Goal: Answer question/provide support

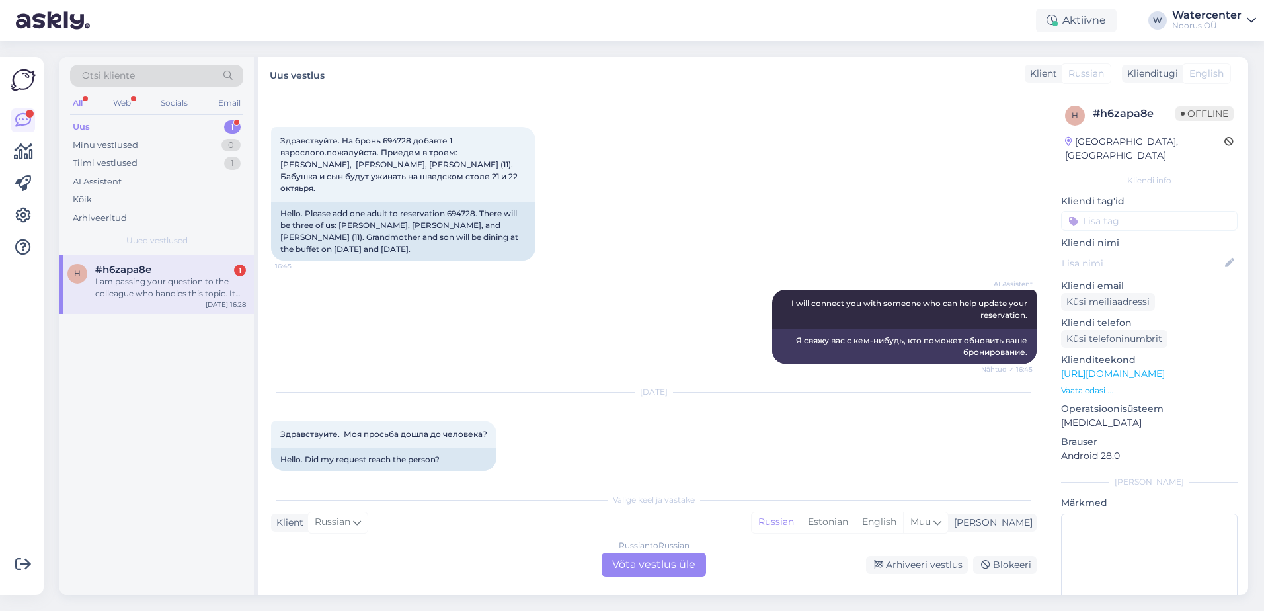
scroll to position [4592, 0]
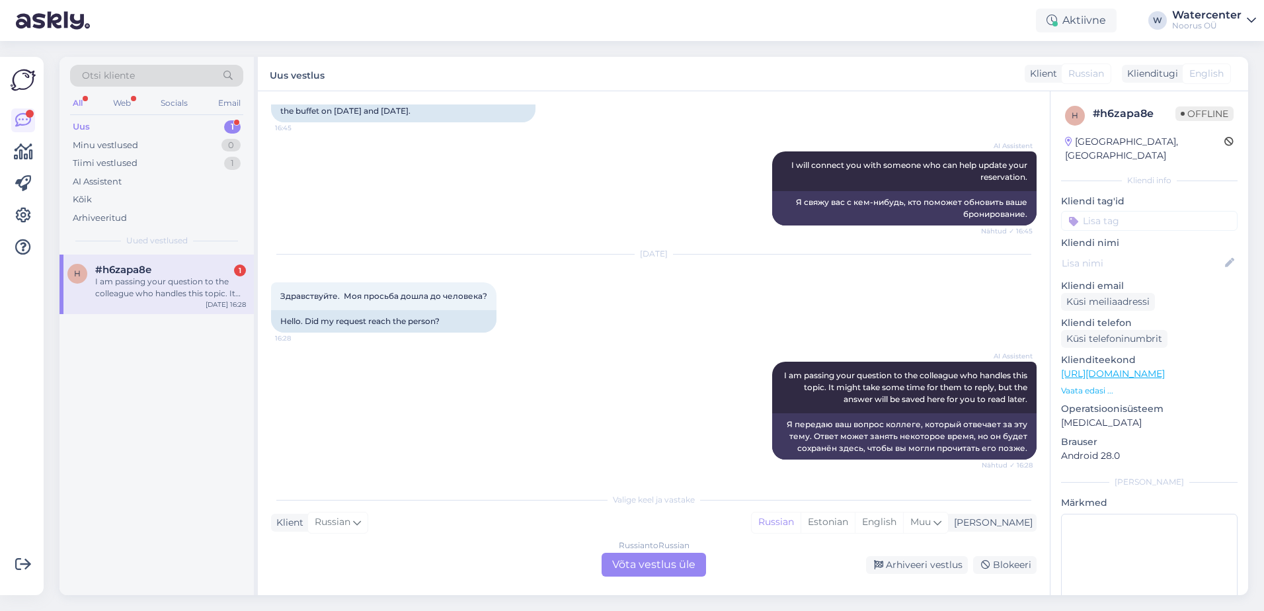
click at [657, 563] on div "Russian to Russian Võta vestlus üle" at bounding box center [654, 565] width 104 height 24
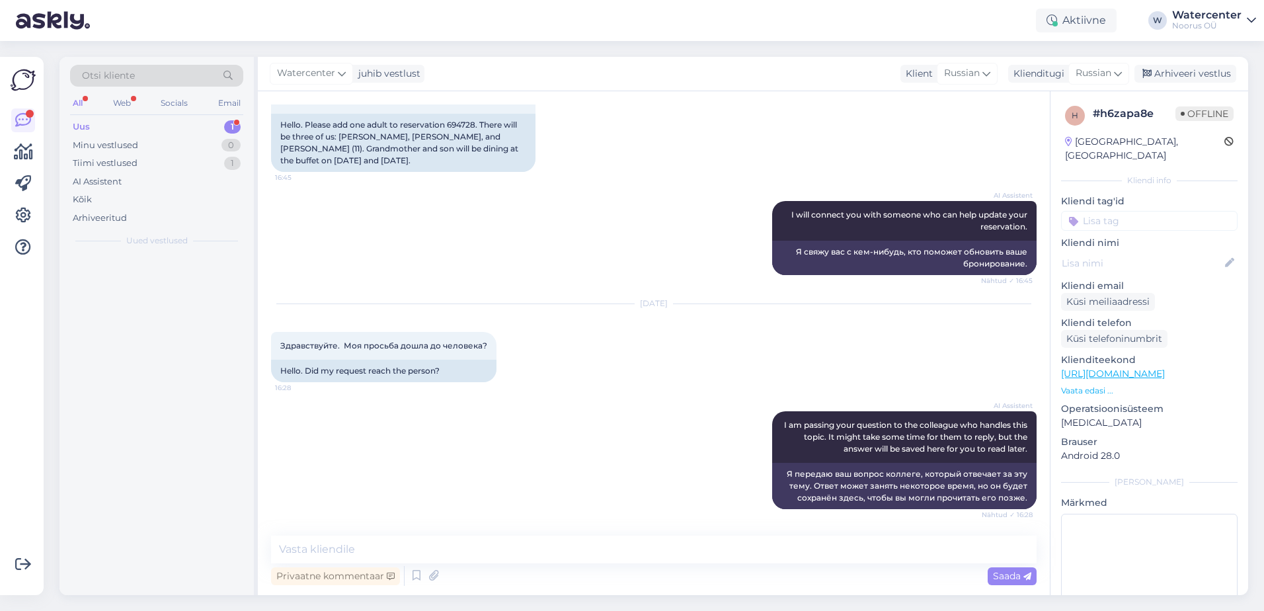
scroll to position [4703, 0]
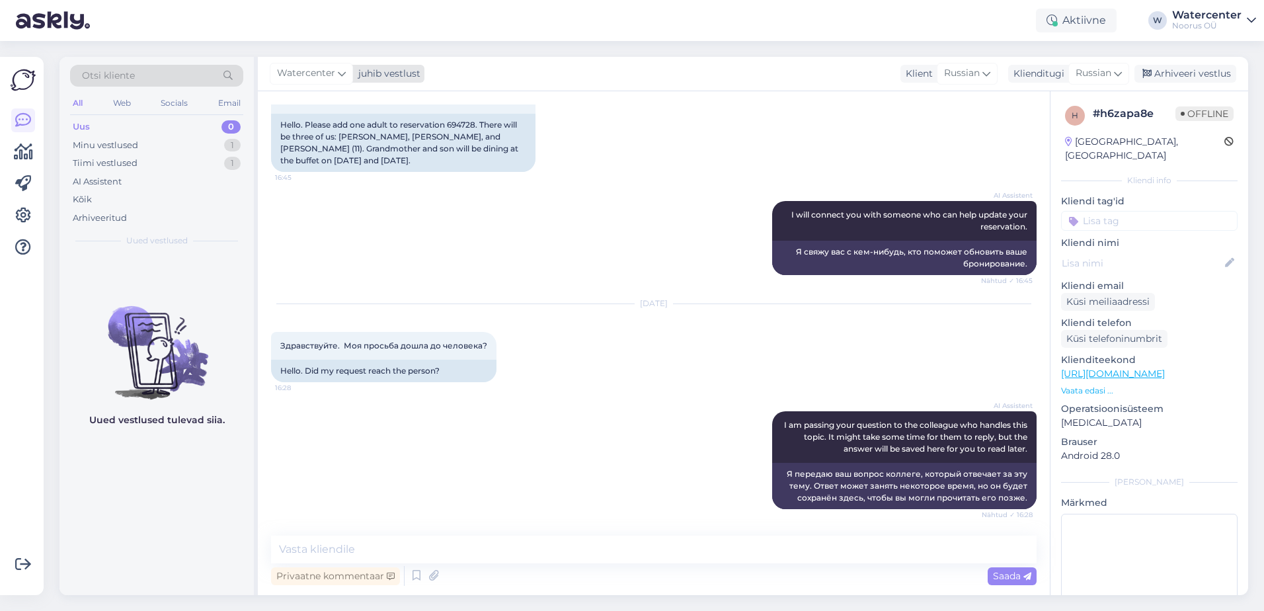
click at [327, 83] on div "Watercenter" at bounding box center [311, 73] width 83 height 21
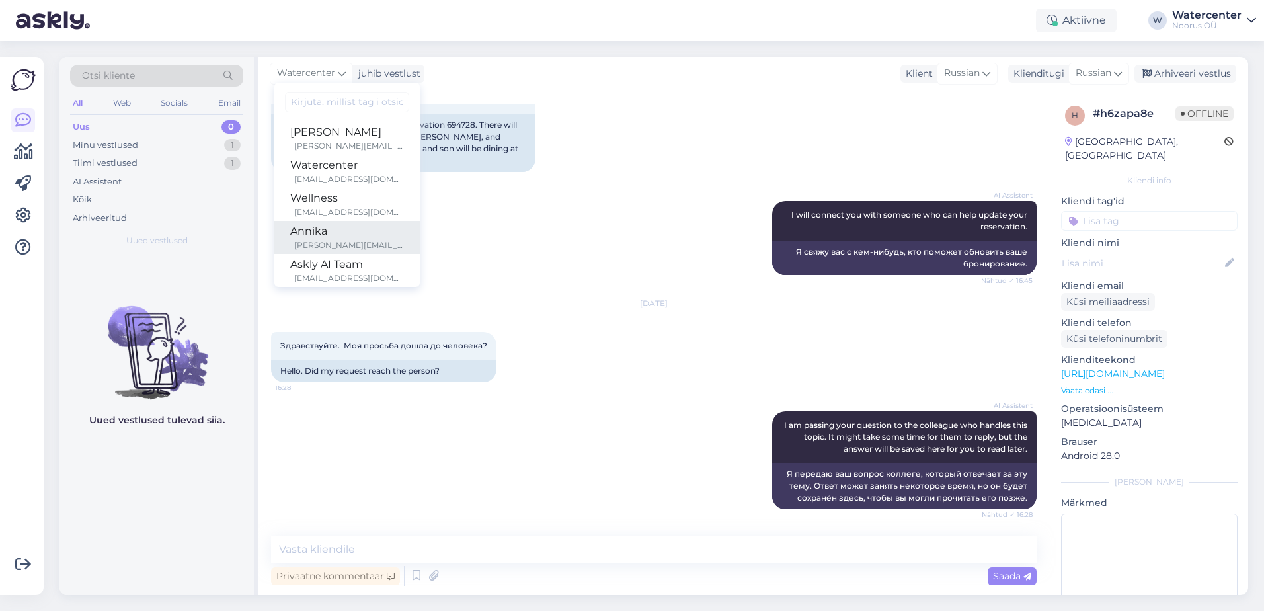
click at [359, 231] on div "Annika" at bounding box center [347, 231] width 114 height 16
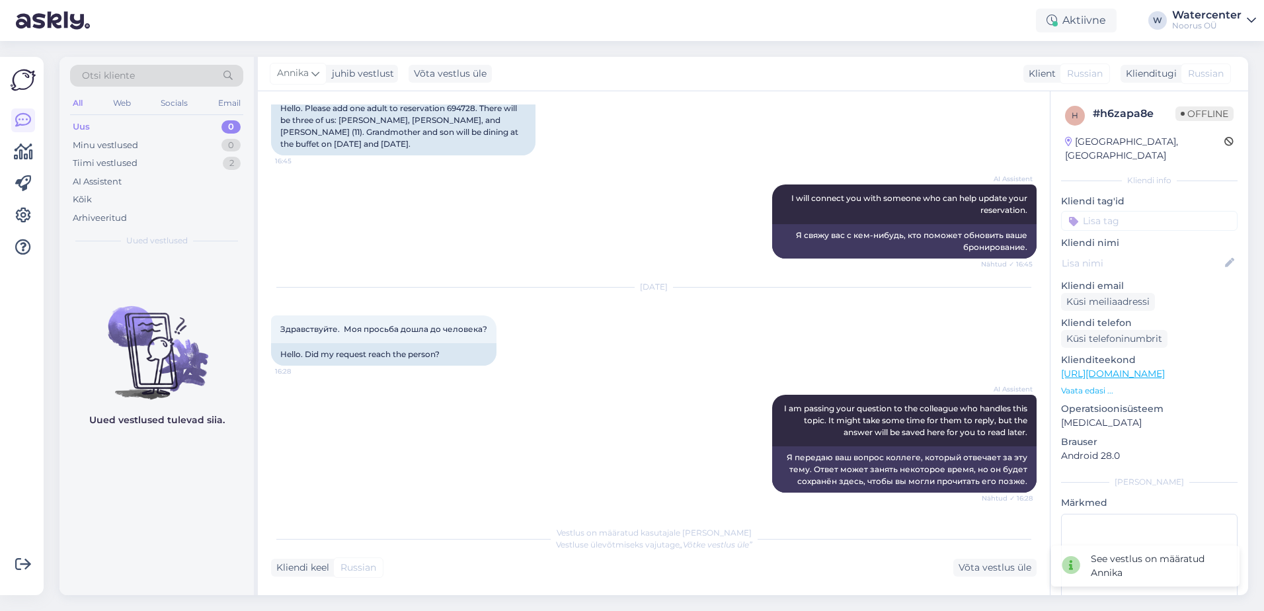
scroll to position [4719, 0]
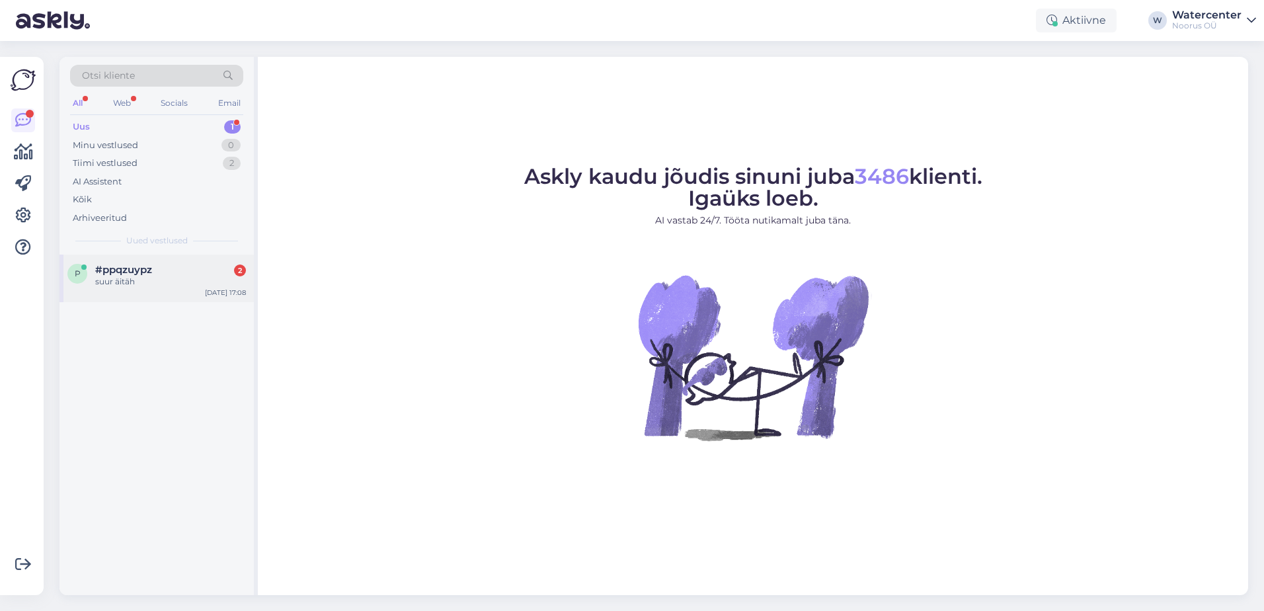
click at [177, 285] on div "suur äitäh" at bounding box center [170, 282] width 151 height 12
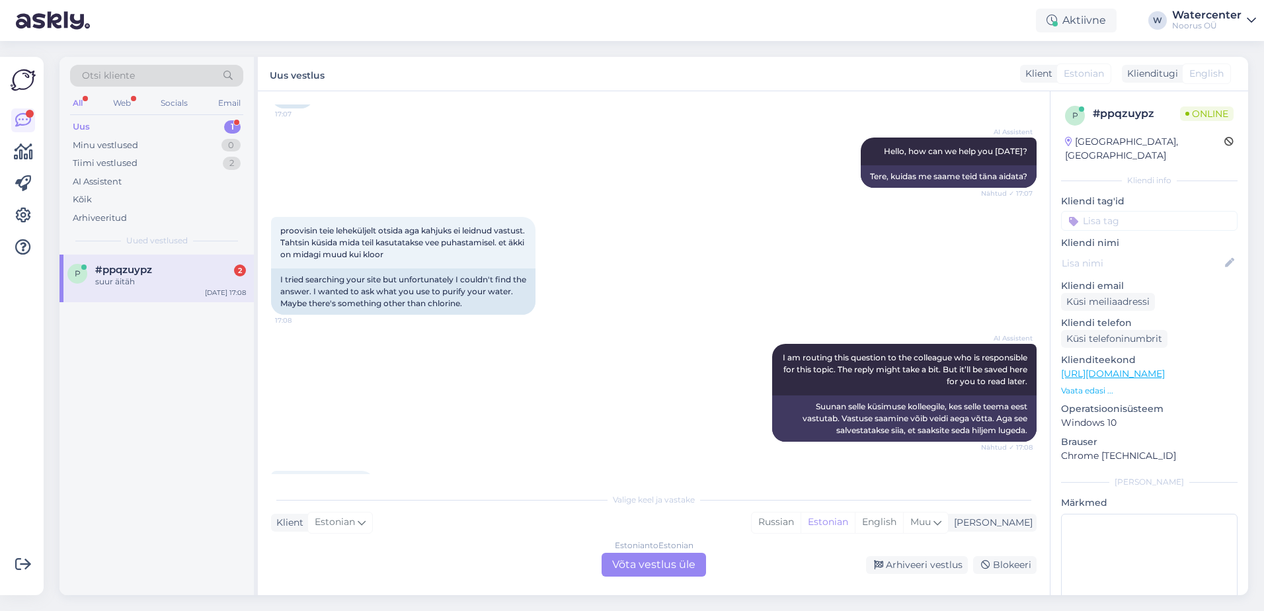
scroll to position [178, 0]
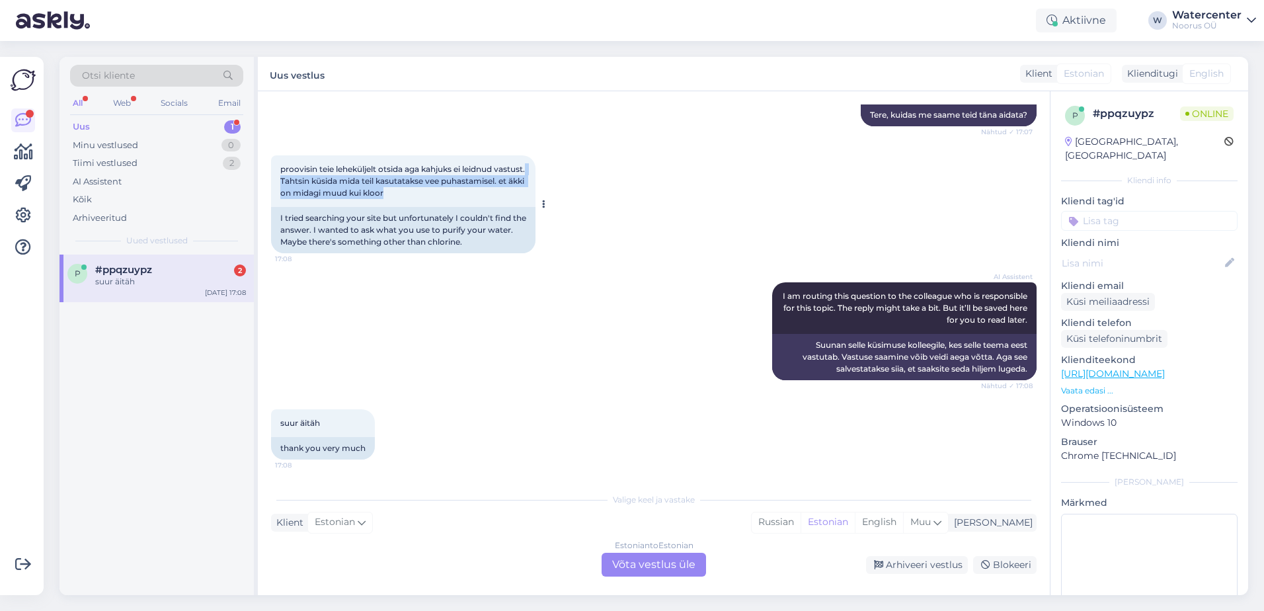
drag, startPoint x: 489, startPoint y: 192, endPoint x: 311, endPoint y: 181, distance: 178.2
click at [311, 181] on div "proovisin teie leheküljelt otsida aga kahjuks ei leidnud vastust. Tahtsin küsid…" at bounding box center [403, 181] width 264 height 52
copy span "Tahtsin küsida mida teil kasutatakse vee puhastamisel. et äkki on midagi muud k…"
click at [636, 569] on div "Estonian to Estonian Võta vestlus üle" at bounding box center [654, 565] width 104 height 24
